Goal: Information Seeking & Learning: Learn about a topic

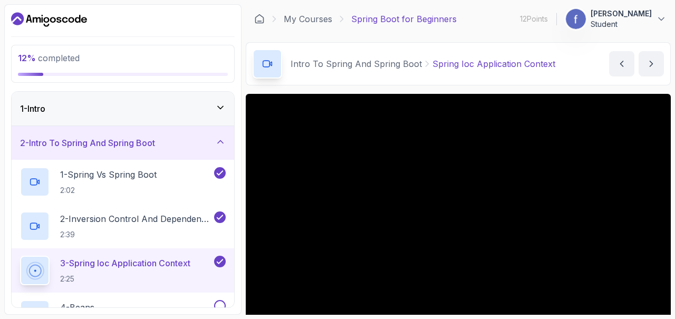
scroll to position [91, 0]
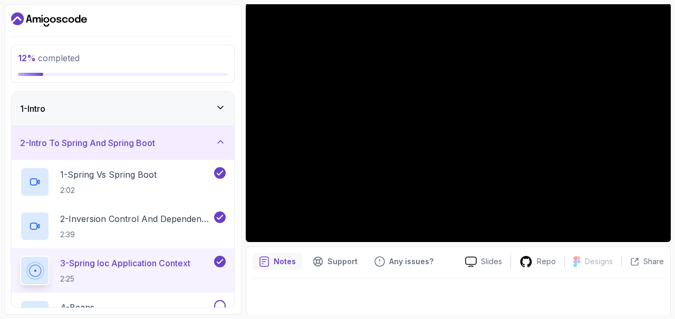
click at [155, 139] on h3 "2 - Intro To Spring And Spring Boot" at bounding box center [87, 143] width 135 height 13
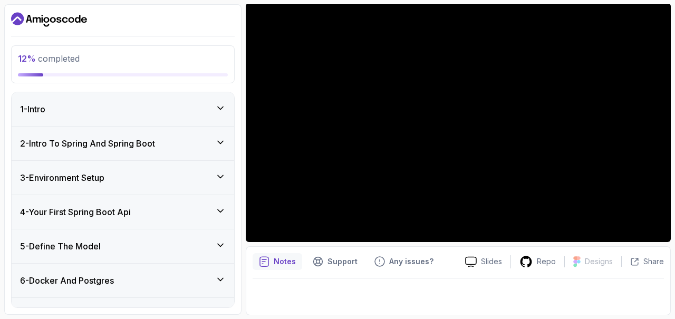
click at [223, 104] on icon at bounding box center [220, 108] width 11 height 11
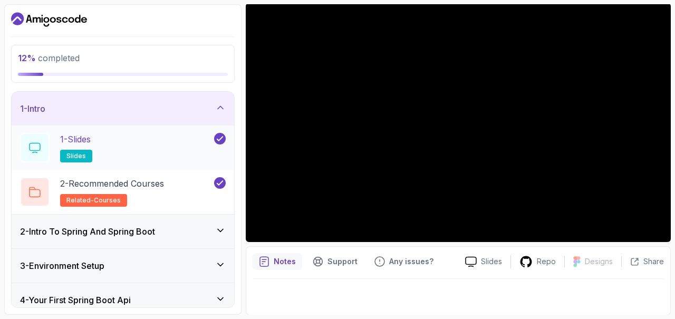
click at [105, 126] on div "1 - Slides slides" at bounding box center [123, 147] width 222 height 44
click at [118, 141] on div "1 - Slides slides" at bounding box center [116, 148] width 192 height 30
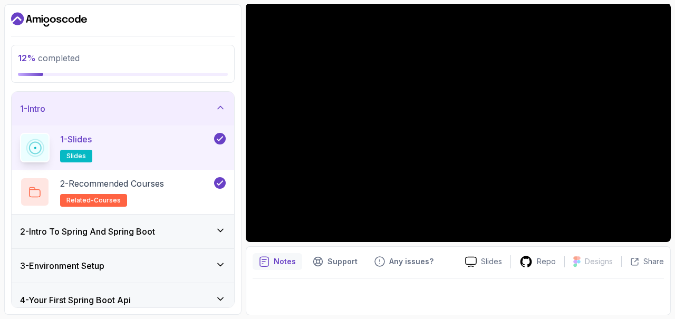
click at [20, 133] on button "1 - Slides slides" at bounding box center [123, 148] width 206 height 30
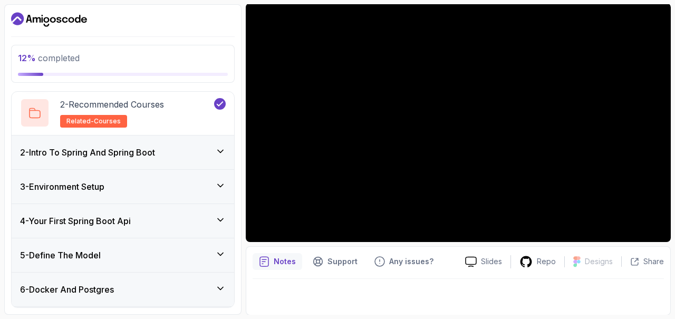
scroll to position [82, 0]
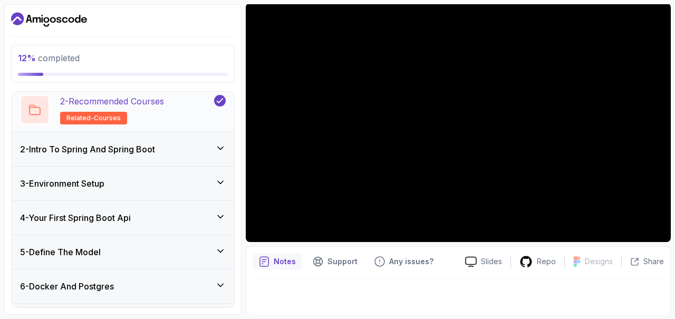
click at [203, 121] on div "2 - Recommended Courses related-courses" at bounding box center [116, 110] width 192 height 30
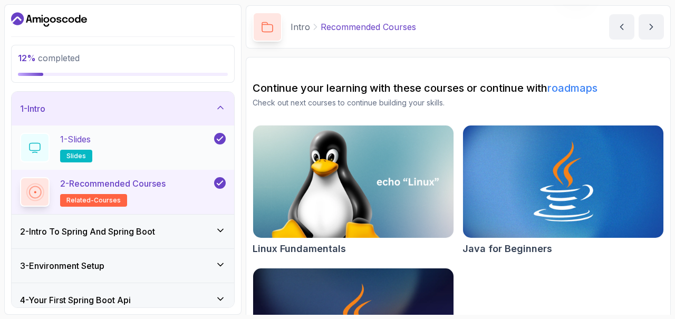
click at [182, 158] on div "1 - Slides slides" at bounding box center [116, 148] width 192 height 30
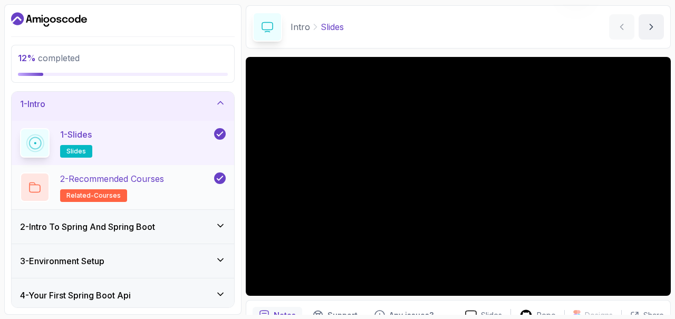
scroll to position [5, 0]
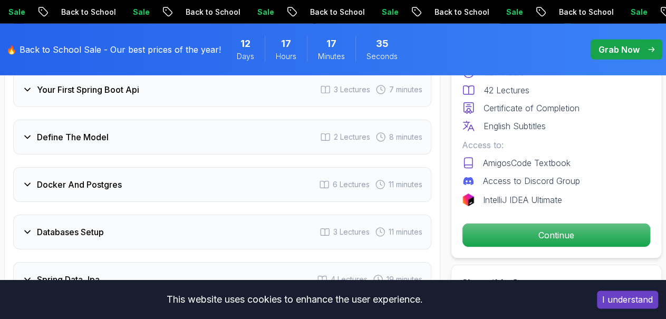
scroll to position [1613, 0]
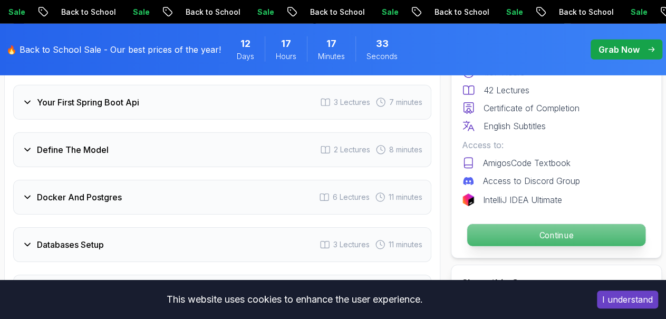
click at [549, 239] on p "Continue" at bounding box center [556, 235] width 178 height 22
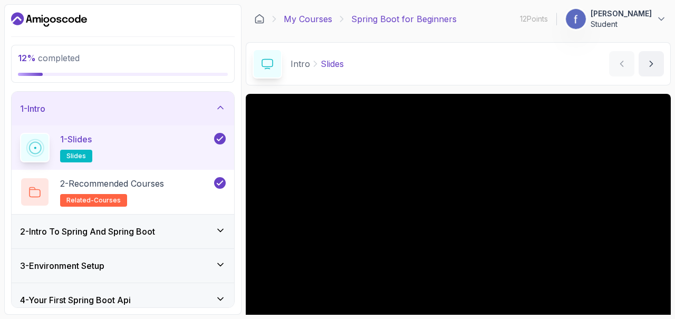
click at [303, 25] on link "My Courses" at bounding box center [308, 19] width 49 height 13
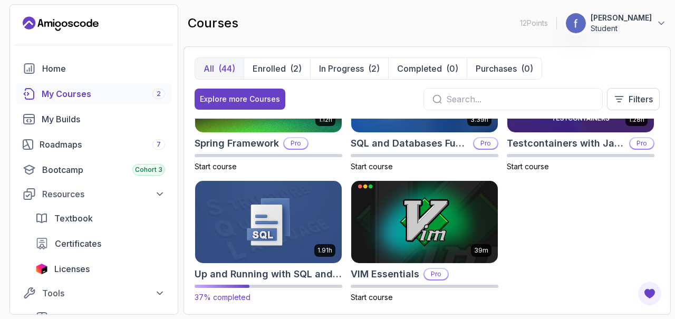
scroll to position [1776, 0]
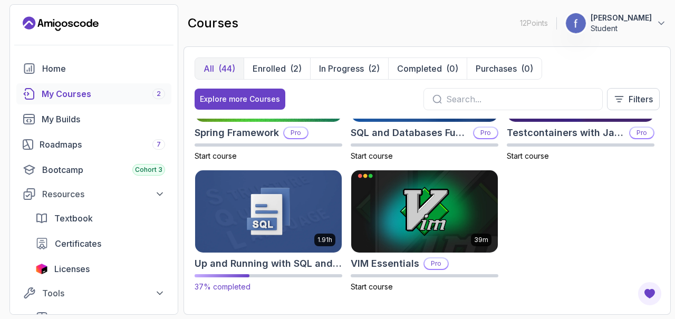
click at [246, 220] on img at bounding box center [268, 211] width 154 height 86
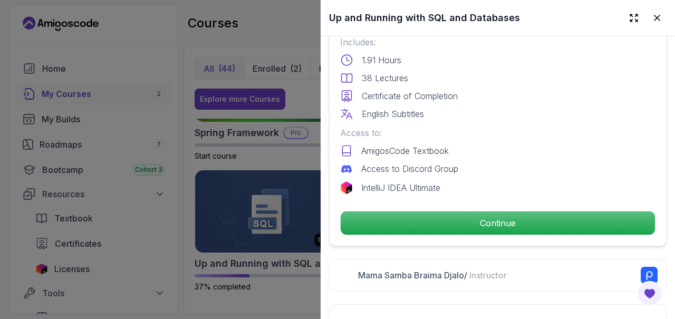
scroll to position [275, 0]
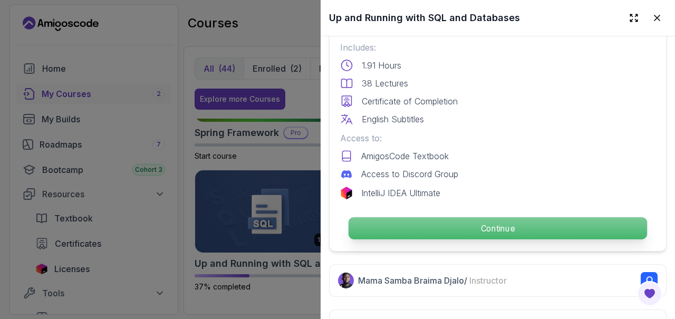
click at [412, 220] on p "Continue" at bounding box center [498, 228] width 298 height 22
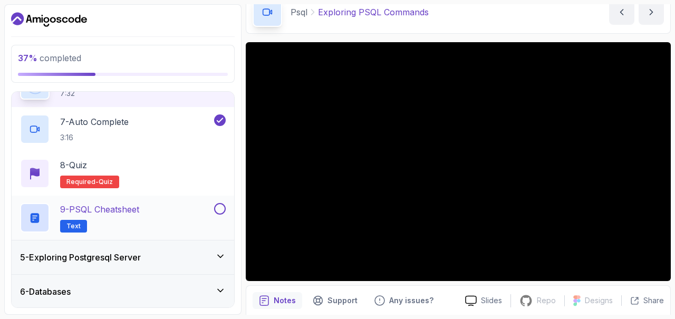
scroll to position [386, 0]
click at [224, 207] on button at bounding box center [220, 210] width 12 height 12
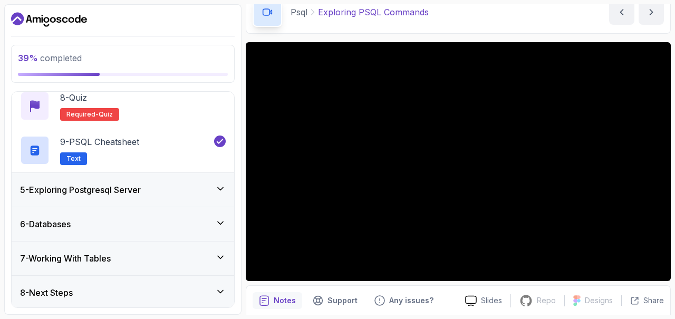
click at [217, 190] on icon at bounding box center [220, 188] width 11 height 11
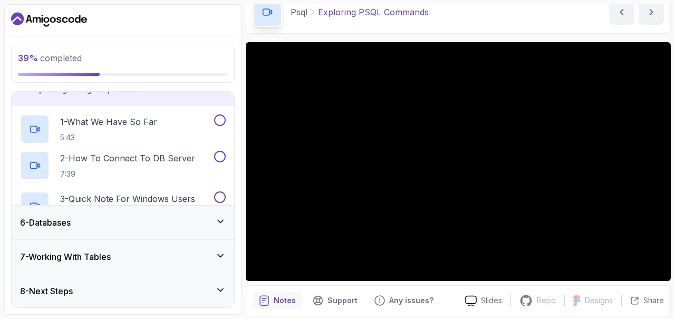
scroll to position [56, 0]
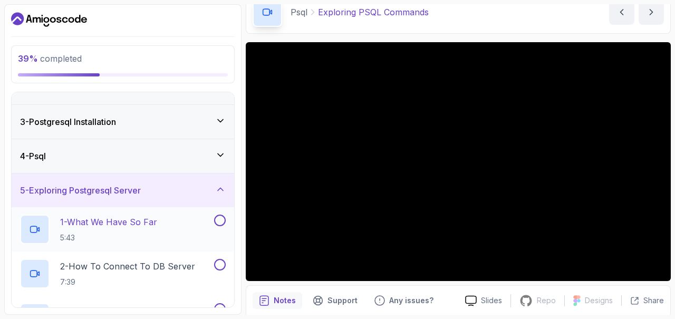
click at [219, 212] on div "1 - What We Have So Far 5:43" at bounding box center [123, 229] width 222 height 44
click at [222, 222] on button at bounding box center [220, 221] width 12 height 12
click at [220, 259] on button at bounding box center [220, 265] width 12 height 12
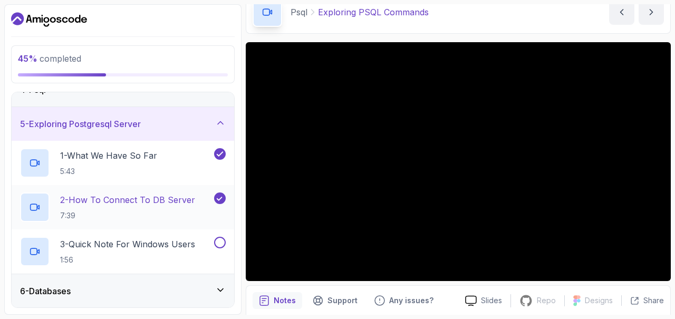
scroll to position [139, 0]
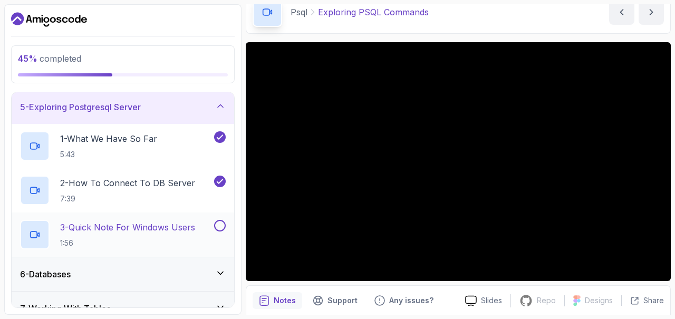
click at [221, 230] on button "3 - Quick Note For Windows Users 1:56" at bounding box center [123, 235] width 206 height 30
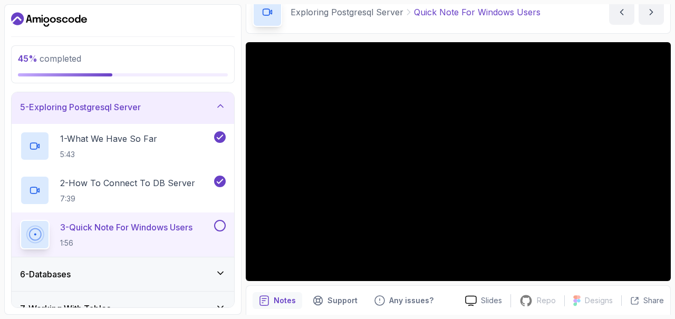
click at [219, 220] on button at bounding box center [220, 226] width 12 height 12
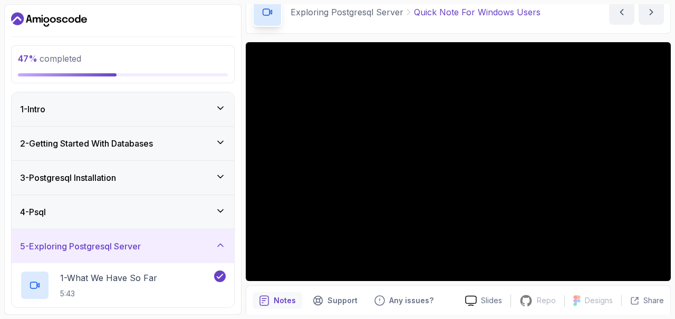
click at [219, 211] on icon at bounding box center [220, 211] width 11 height 11
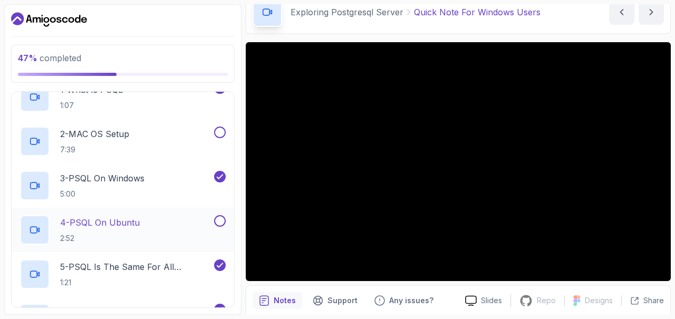
scroll to position [155, 0]
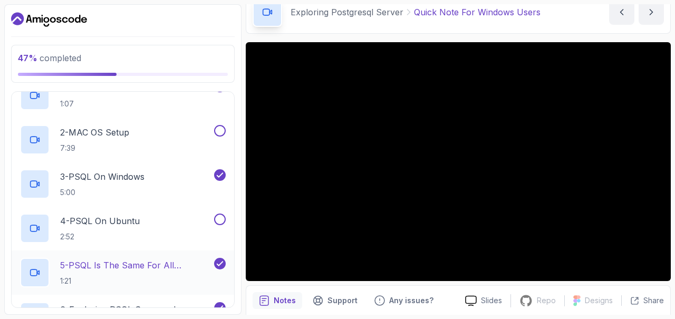
click at [131, 269] on p "5 - PSQL Is The Same For All Operating Systems" at bounding box center [136, 265] width 152 height 13
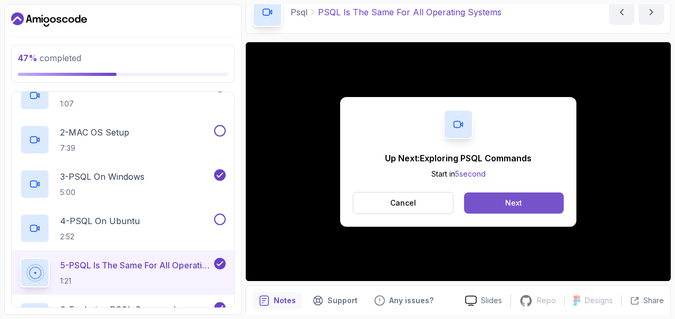
click at [517, 198] on div "Next" at bounding box center [513, 203] width 17 height 11
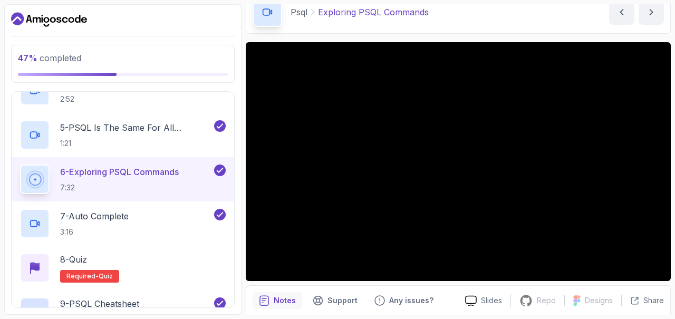
scroll to position [271, 0]
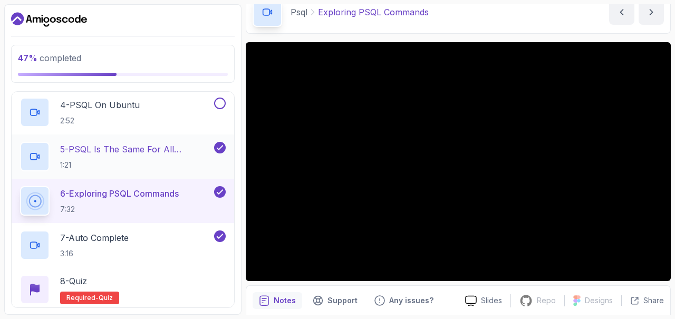
click at [185, 150] on p "5 - PSQL Is The Same For All Operating Systems" at bounding box center [136, 149] width 152 height 13
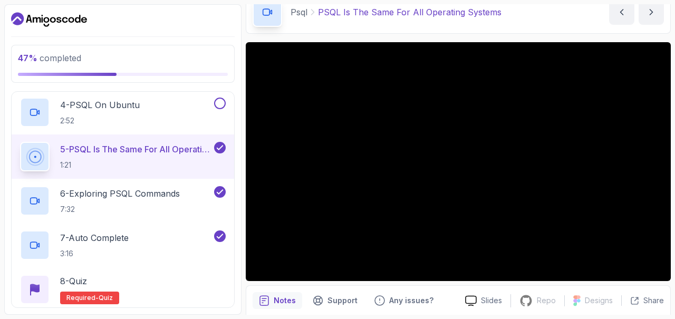
click at [20, 142] on button "5 - PSQL Is The Same For All Operating Systems 1:21" at bounding box center [123, 157] width 206 height 30
click at [182, 155] on h2 "5 - PSQL Is The Same For All Operating Systems 1:21" at bounding box center [136, 156] width 152 height 27
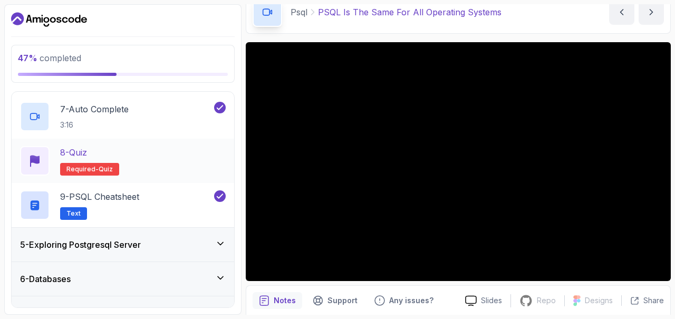
scroll to position [418, 0]
